Goal: Find specific page/section: Find specific page/section

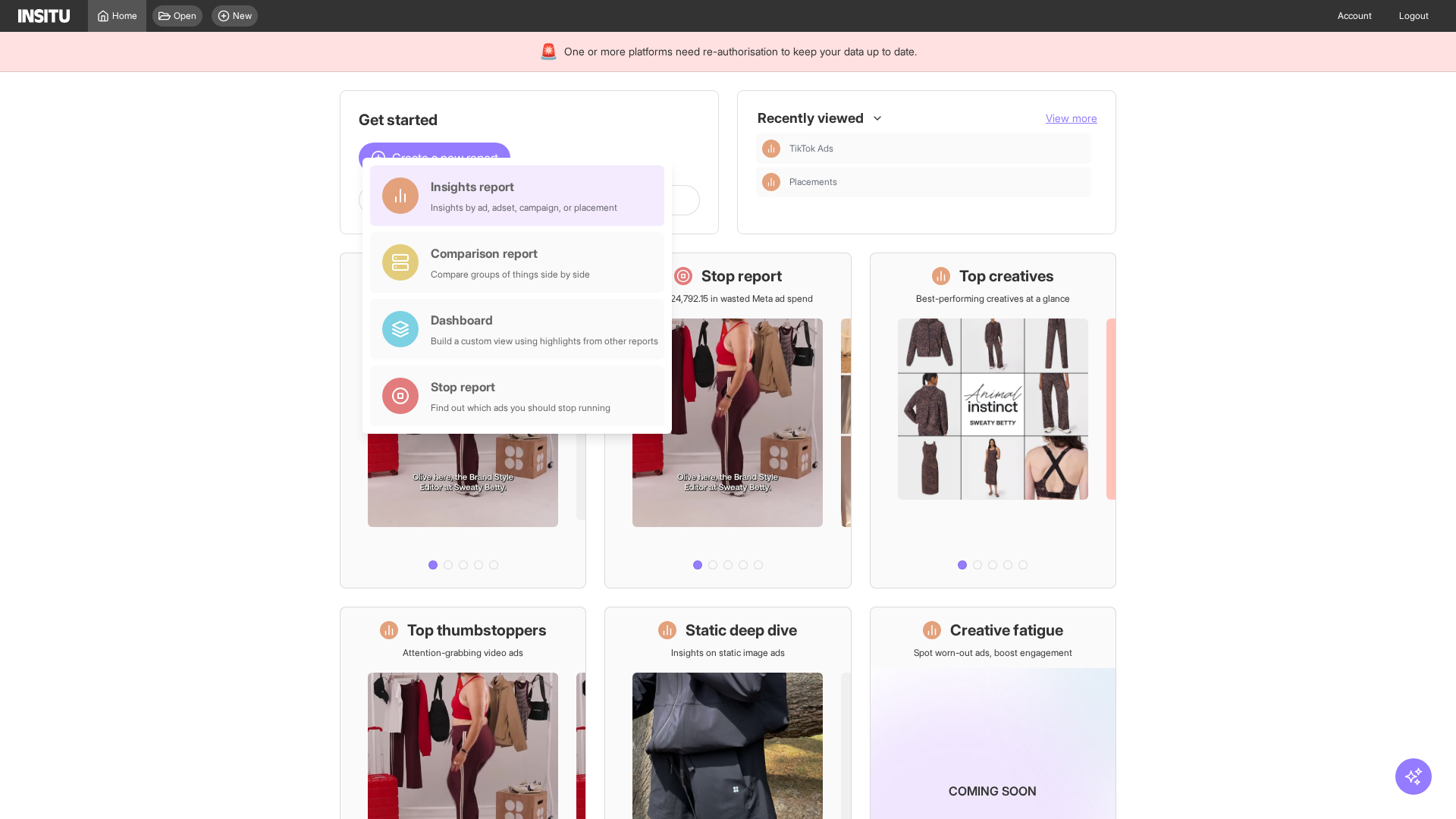
click at [521, 196] on div "Insights report Insights by ad, adset, campaign, or placement" at bounding box center [524, 195] width 186 height 36
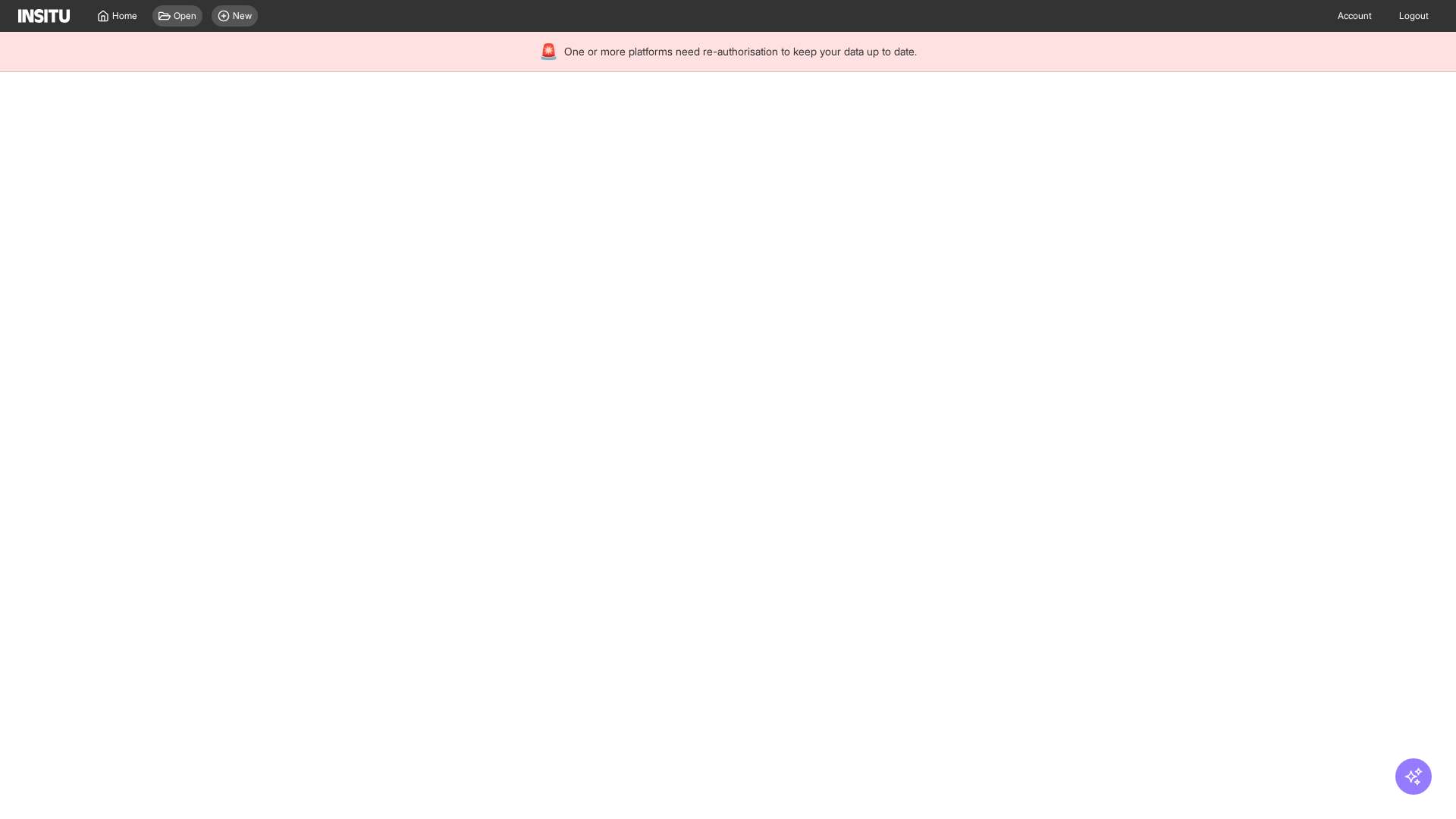
select select "**"
